Goal: Navigation & Orientation: Find specific page/section

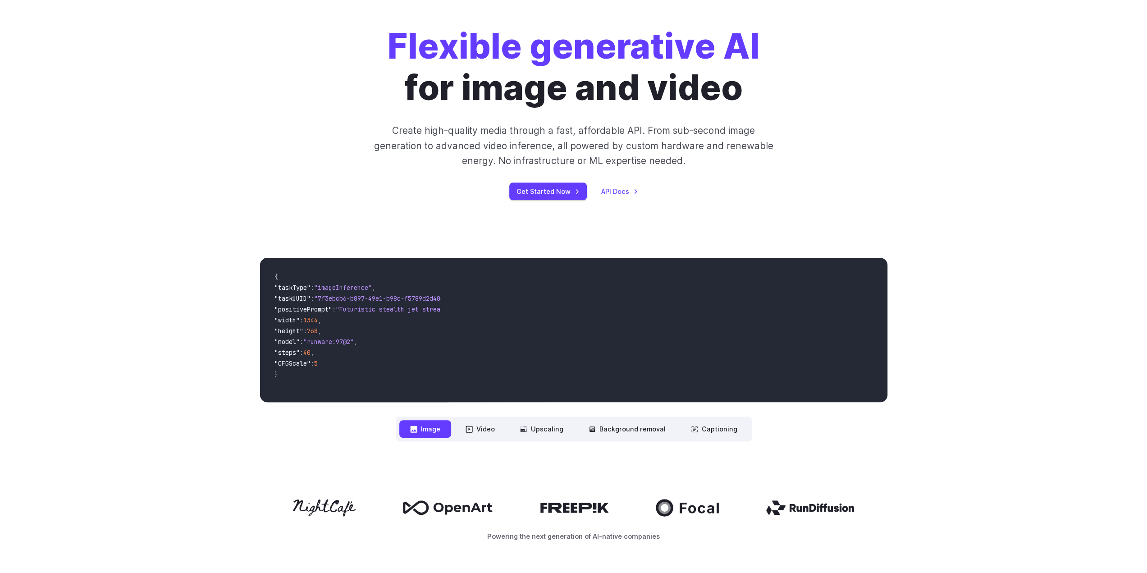
scroll to position [135, 0]
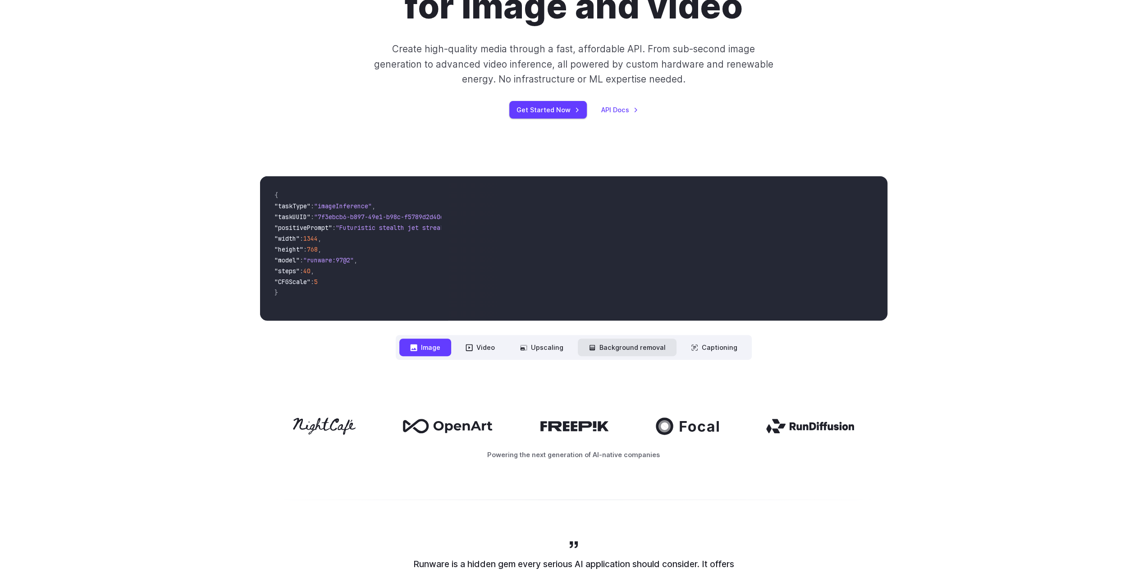
click at [618, 350] on button "Background removal" at bounding box center [627, 347] width 99 height 18
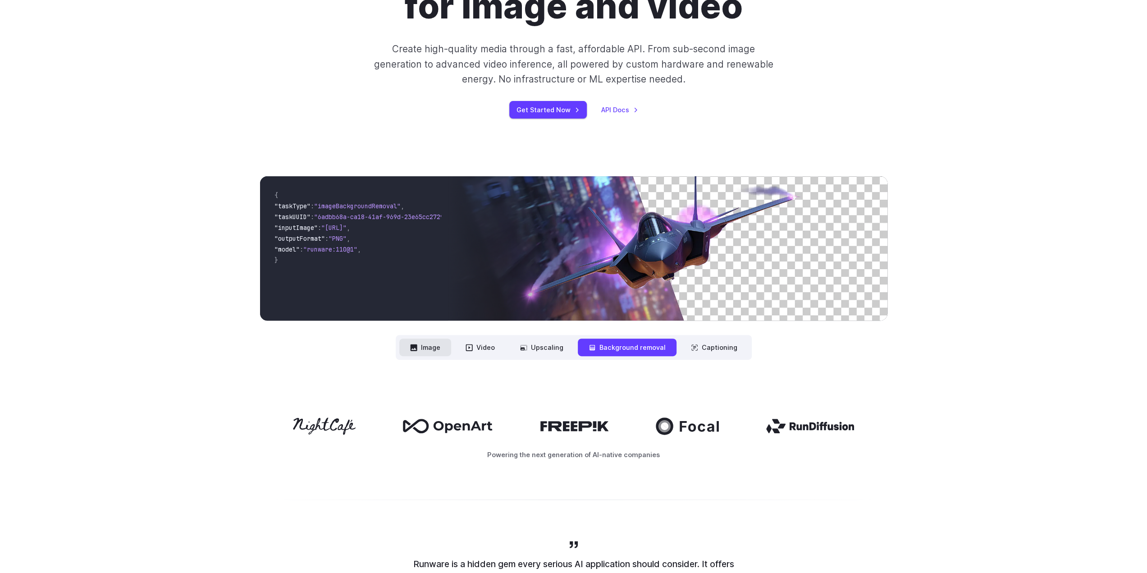
click at [446, 346] on button "Image" at bounding box center [425, 347] width 52 height 18
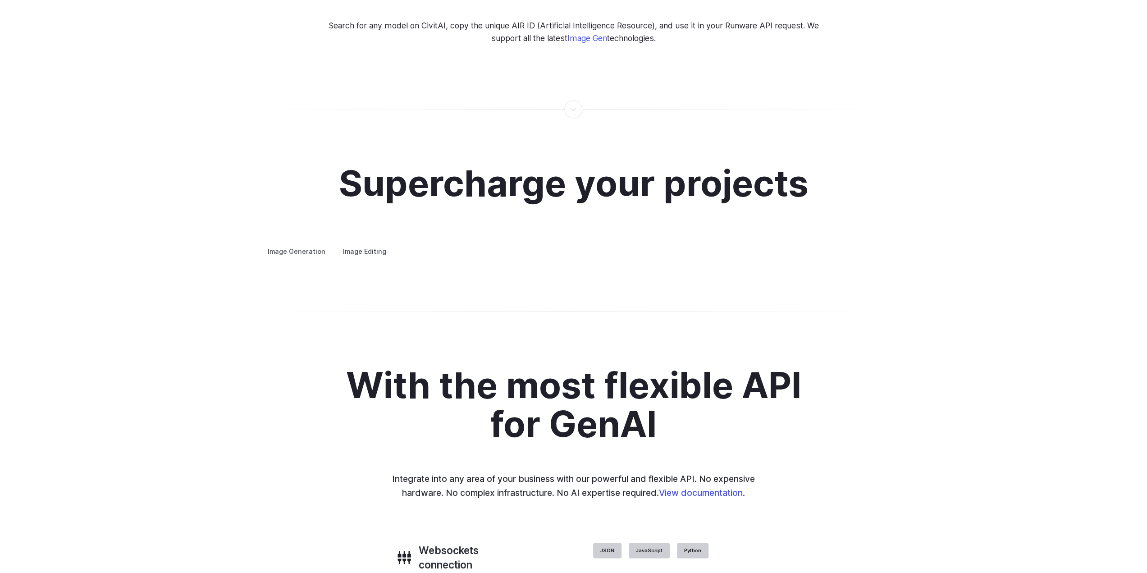
scroll to position [1577, 0]
